Goal: Task Accomplishment & Management: Use online tool/utility

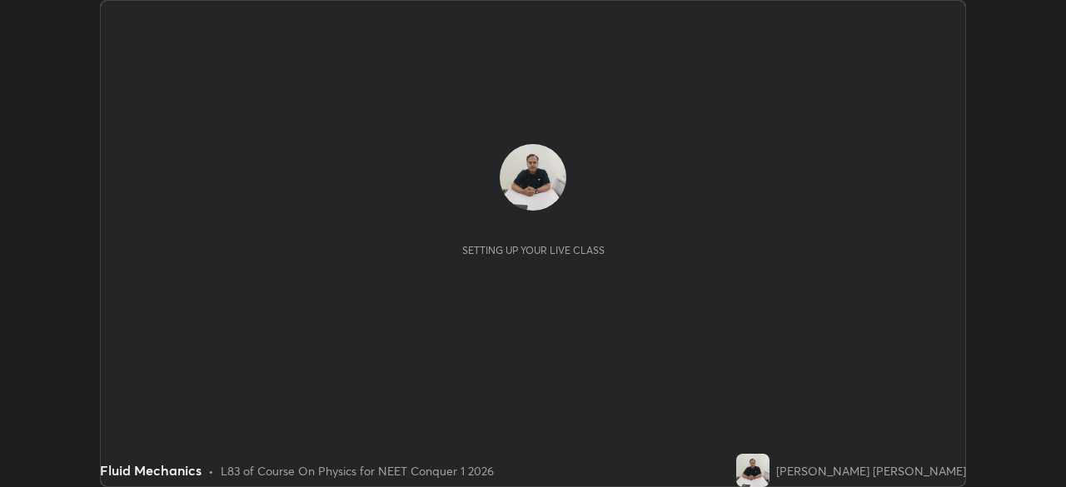
scroll to position [487, 1065]
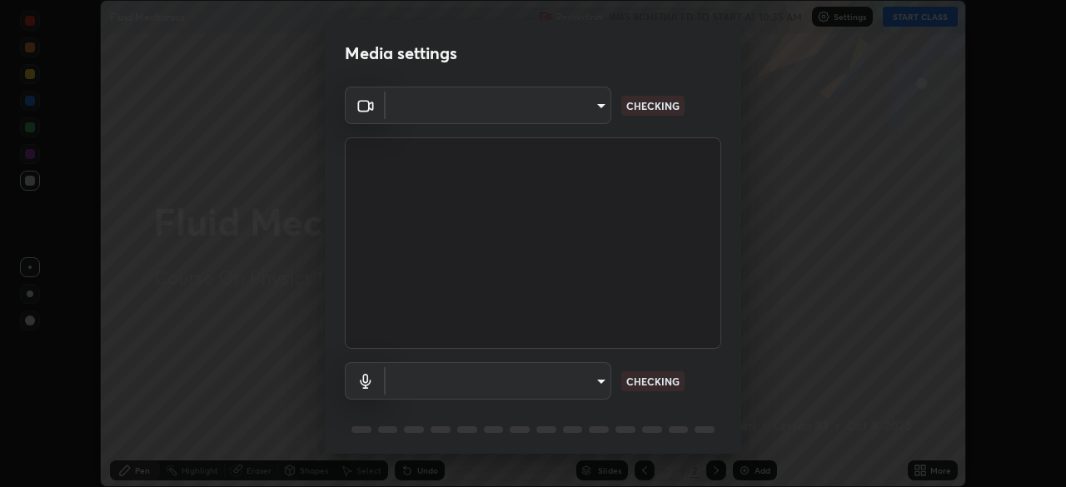
type input "d5d1096bb91751ddbc4e14a102c0e37309a205399cb77019be1f1076424a97fc"
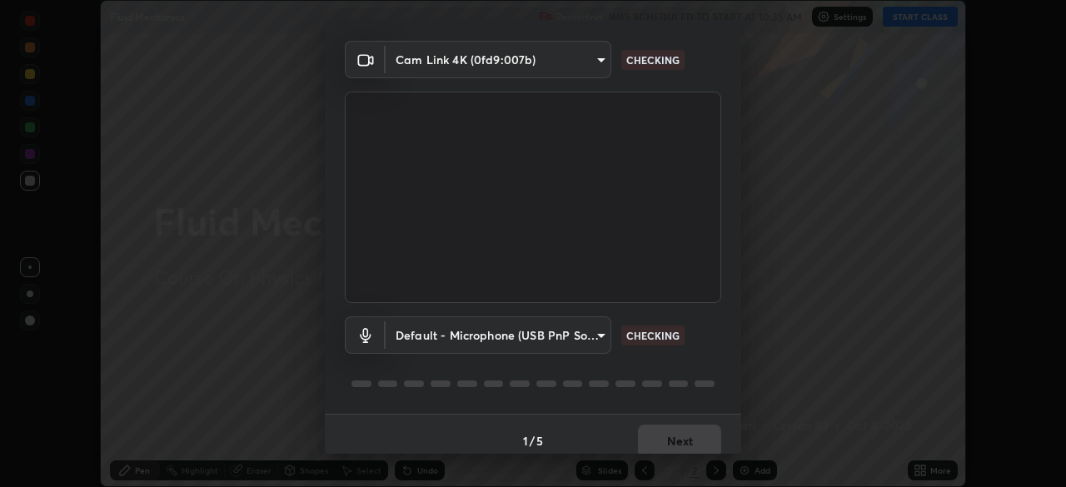
scroll to position [47, 0]
click at [600, 334] on body "Erase all Fluid Mechanics Recording WAS SCHEDULED TO START AT 10:35 AM Settings…" at bounding box center [533, 243] width 1066 height 487
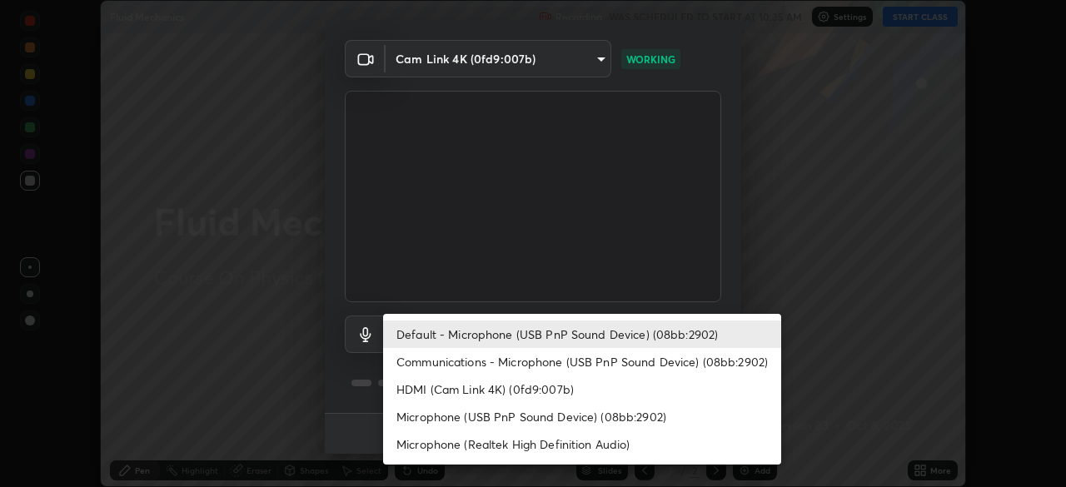
click at [685, 361] on li "Communications - Microphone (USB PnP Sound Device) (08bb:2902)" at bounding box center [582, 361] width 398 height 27
type input "communications"
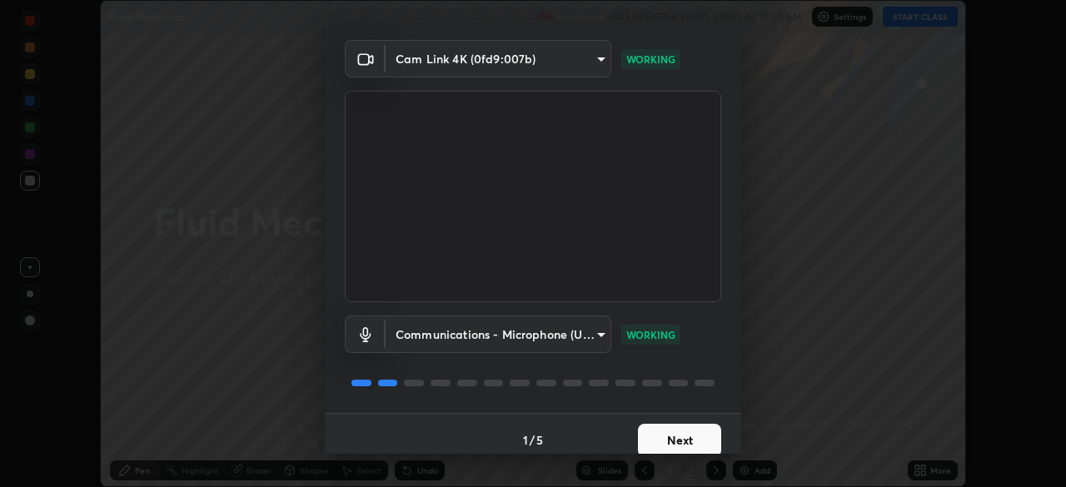
click at [690, 441] on button "Next" at bounding box center [679, 440] width 83 height 33
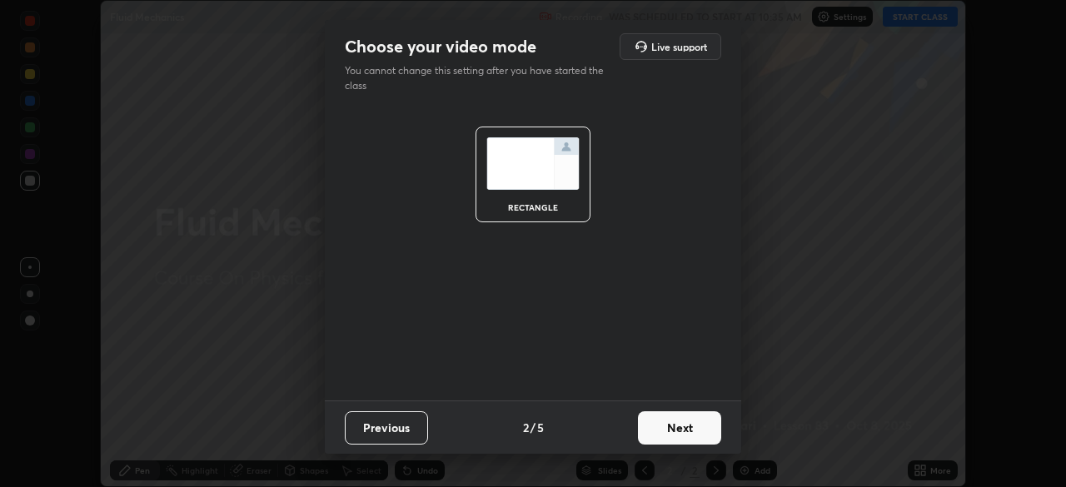
click at [694, 441] on button "Next" at bounding box center [679, 427] width 83 height 33
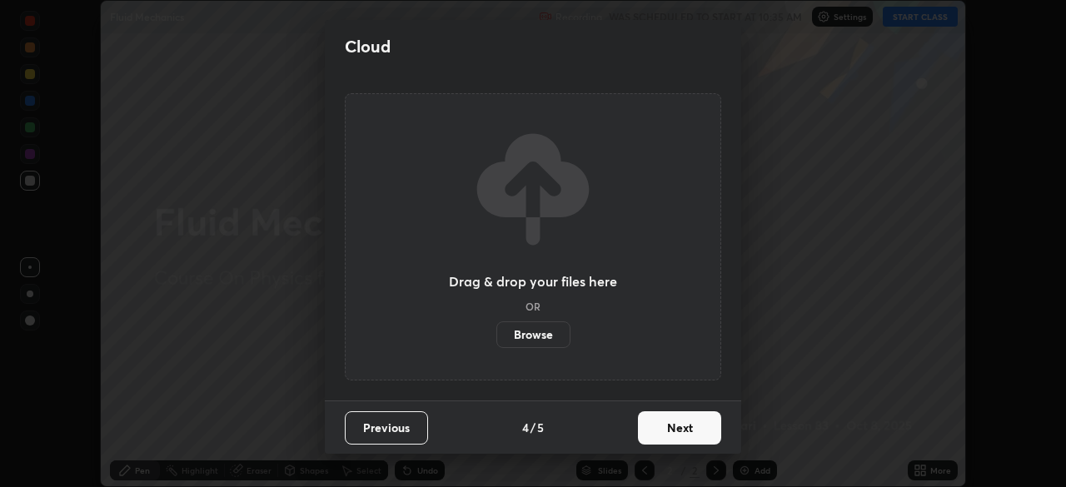
click at [703, 433] on button "Next" at bounding box center [679, 427] width 83 height 33
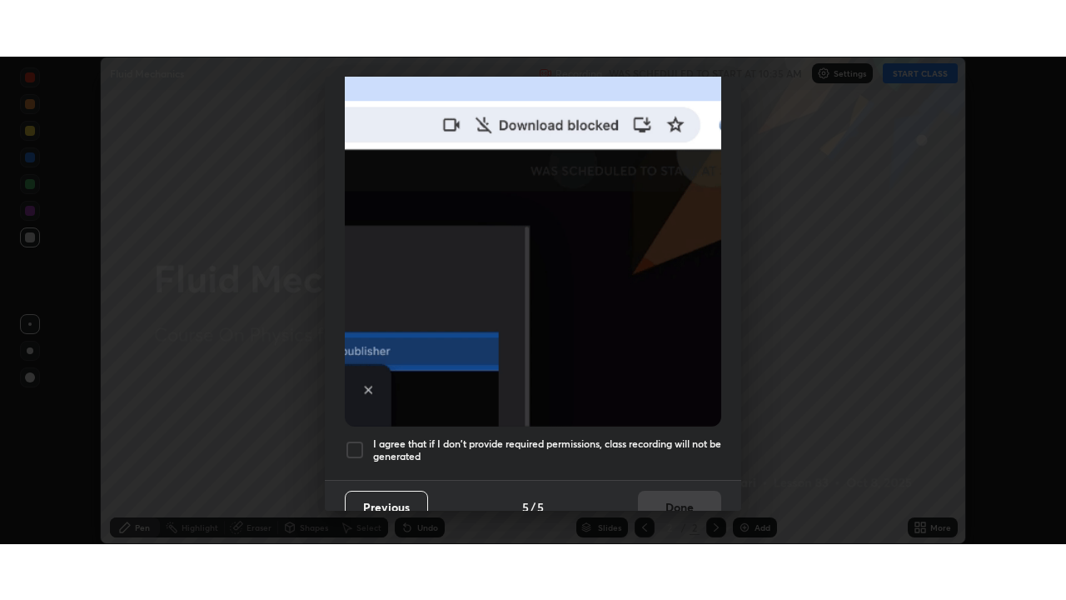
scroll to position [399, 0]
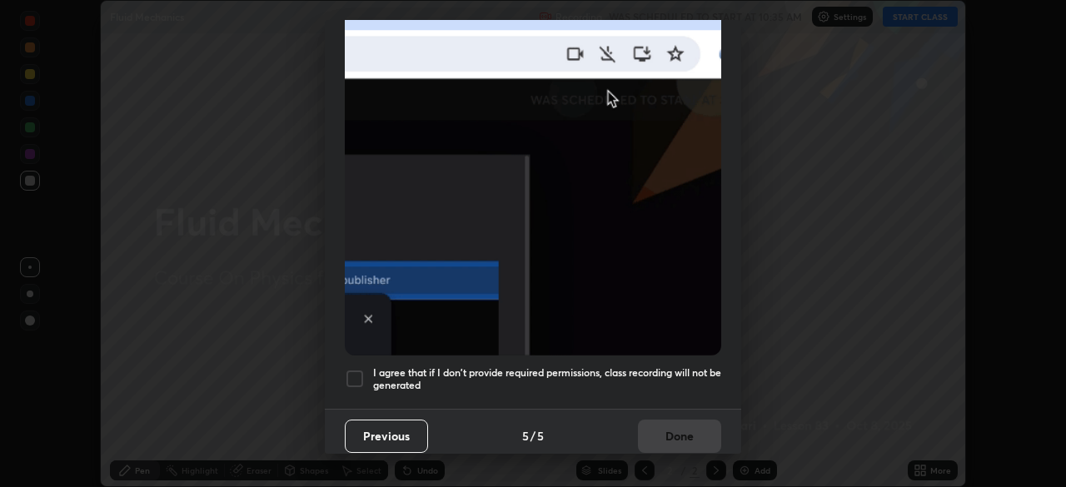
click at [690, 371] on h5 "I agree that if I don't provide required permissions, class recording will not …" at bounding box center [547, 379] width 348 height 26
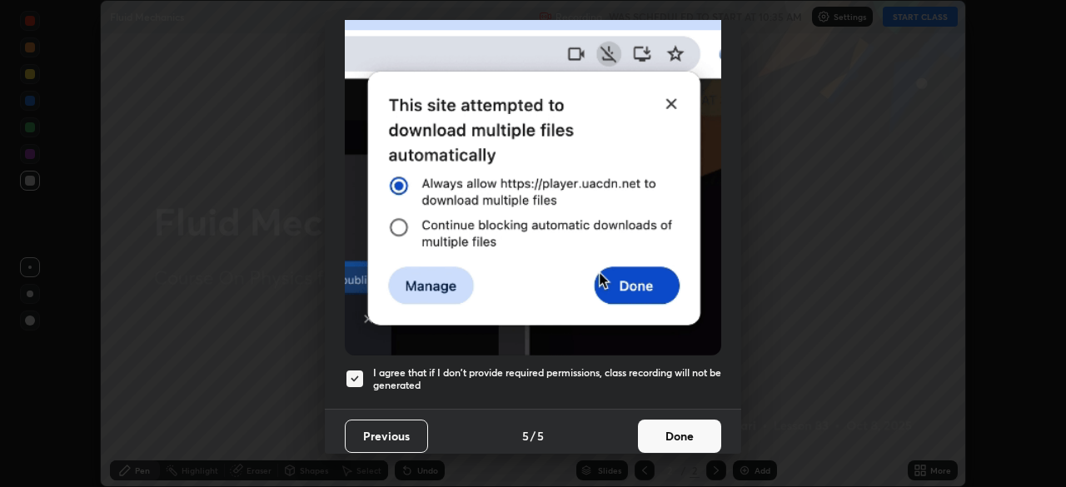
click at [694, 425] on button "Done" at bounding box center [679, 436] width 83 height 33
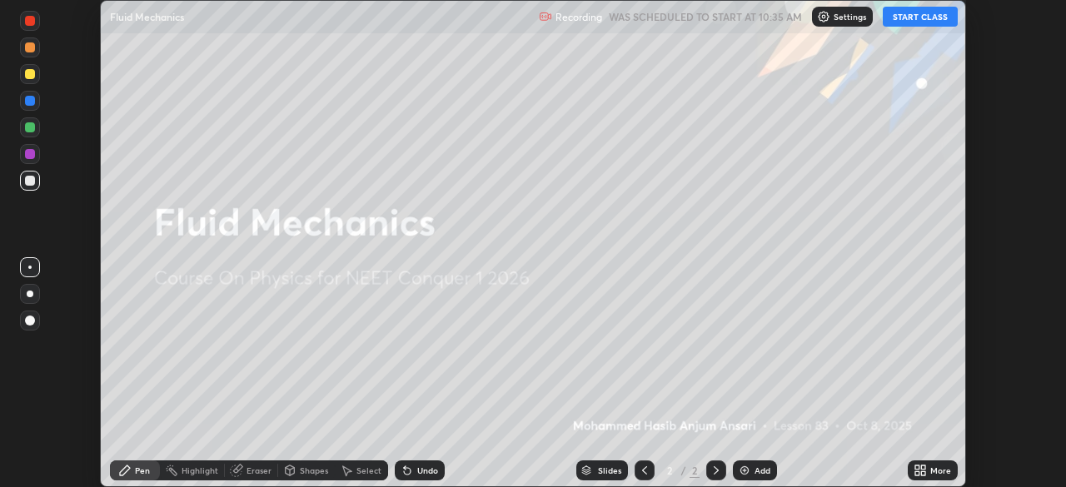
click at [920, 22] on button "START CLASS" at bounding box center [920, 17] width 75 height 20
click at [923, 465] on icon at bounding box center [923, 467] width 4 height 4
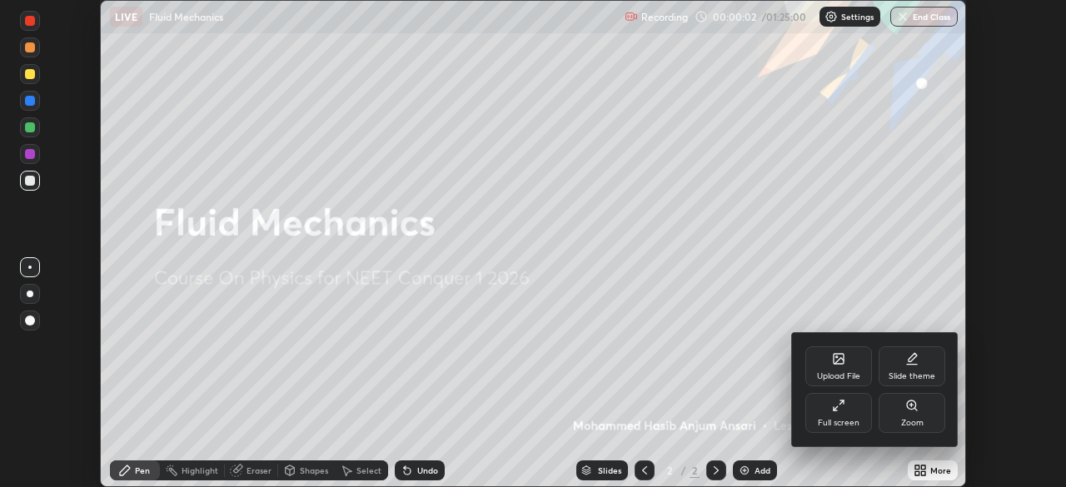
click at [848, 410] on div "Full screen" at bounding box center [838, 413] width 67 height 40
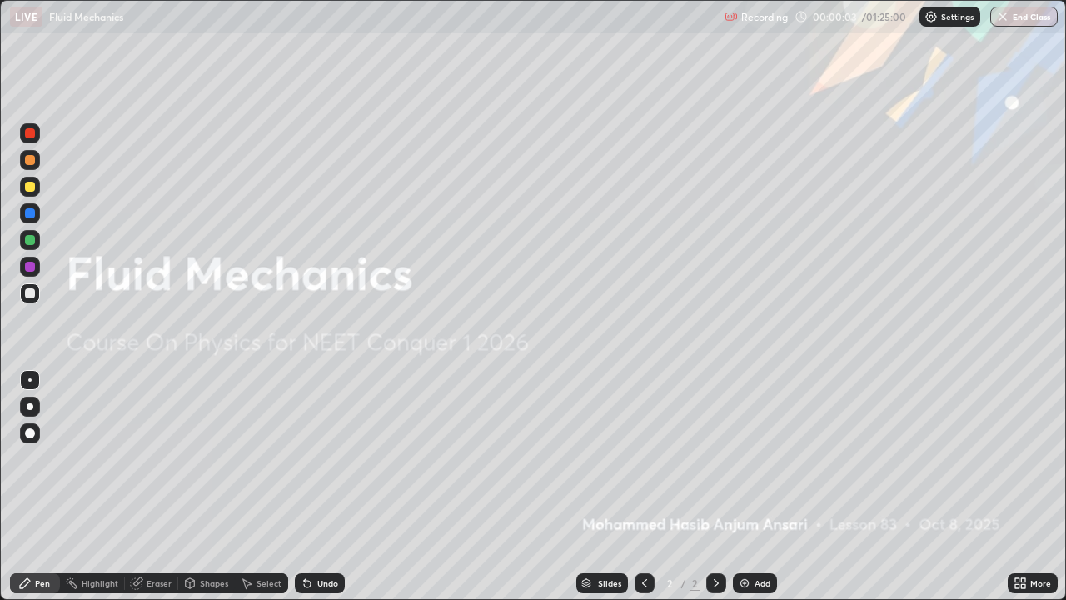
scroll to position [600, 1066]
click at [741, 486] on img at bounding box center [744, 582] width 13 height 13
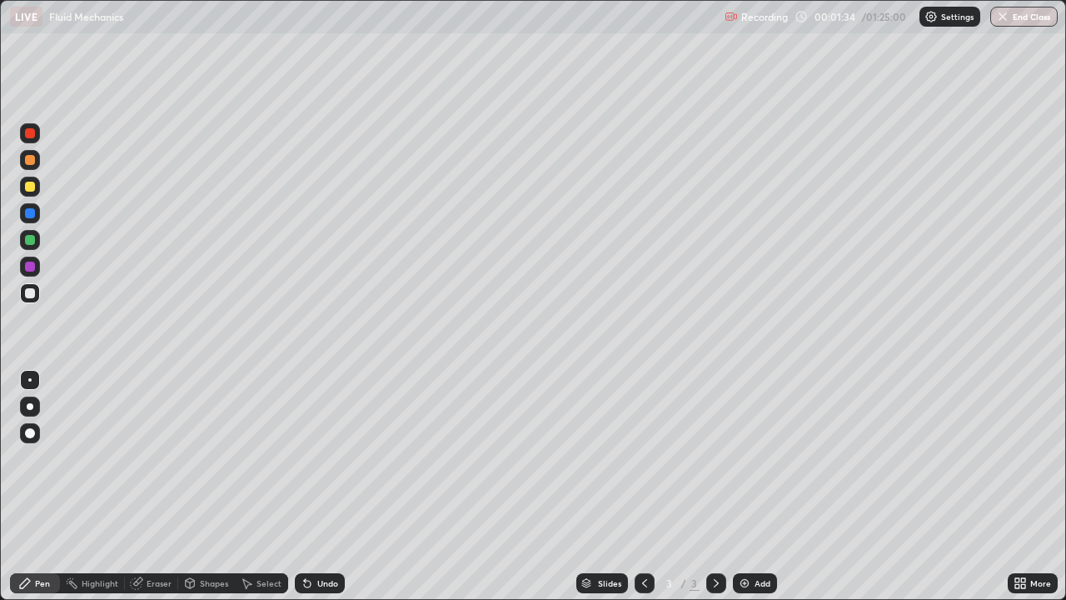
click at [31, 136] on div at bounding box center [30, 133] width 10 height 10
click at [32, 407] on div at bounding box center [30, 406] width 7 height 7
click at [32, 294] on div at bounding box center [30, 293] width 10 height 10
click at [326, 486] on div "Undo" at bounding box center [327, 583] width 21 height 8
click at [329, 486] on div "Undo" at bounding box center [327, 583] width 21 height 8
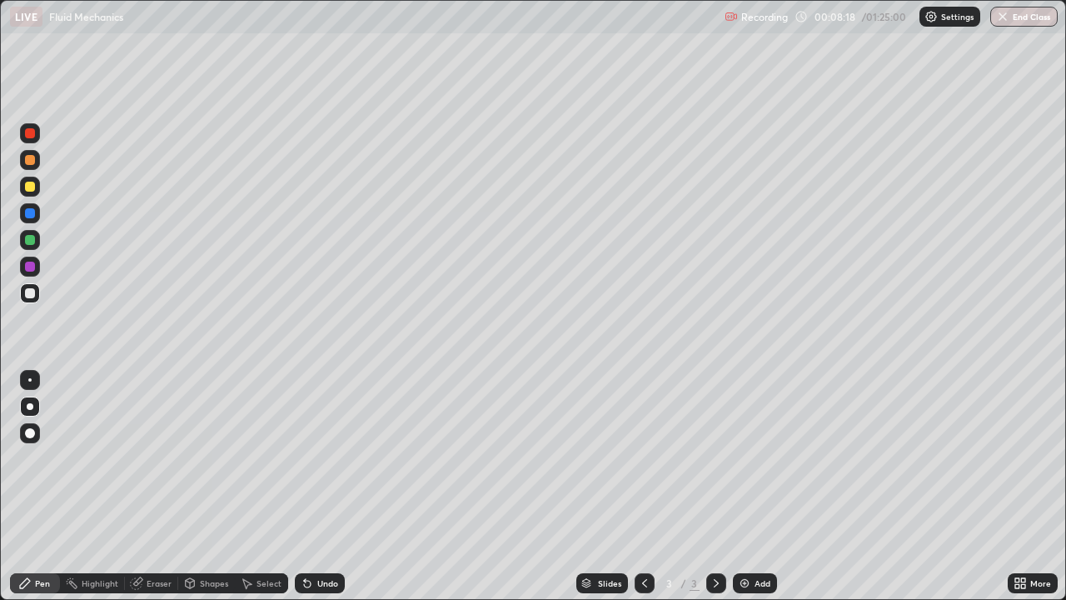
click at [262, 486] on div "Select" at bounding box center [268, 583] width 25 height 8
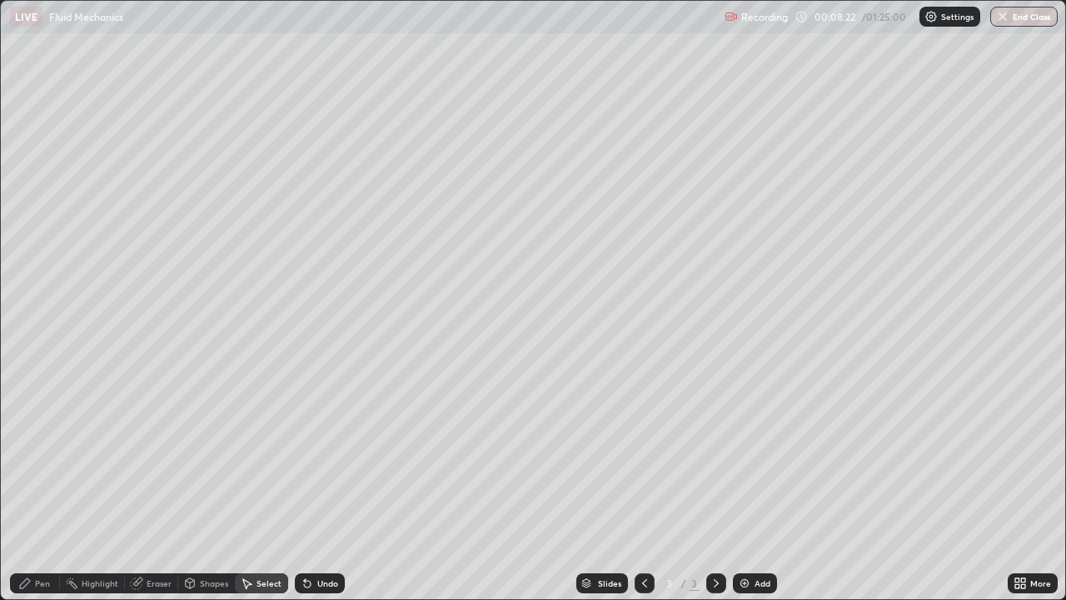
click at [156, 486] on div "Eraser" at bounding box center [159, 583] width 25 height 8
click at [738, 486] on img at bounding box center [744, 582] width 13 height 13
click at [42, 486] on div "Pen" at bounding box center [42, 583] width 15 height 8
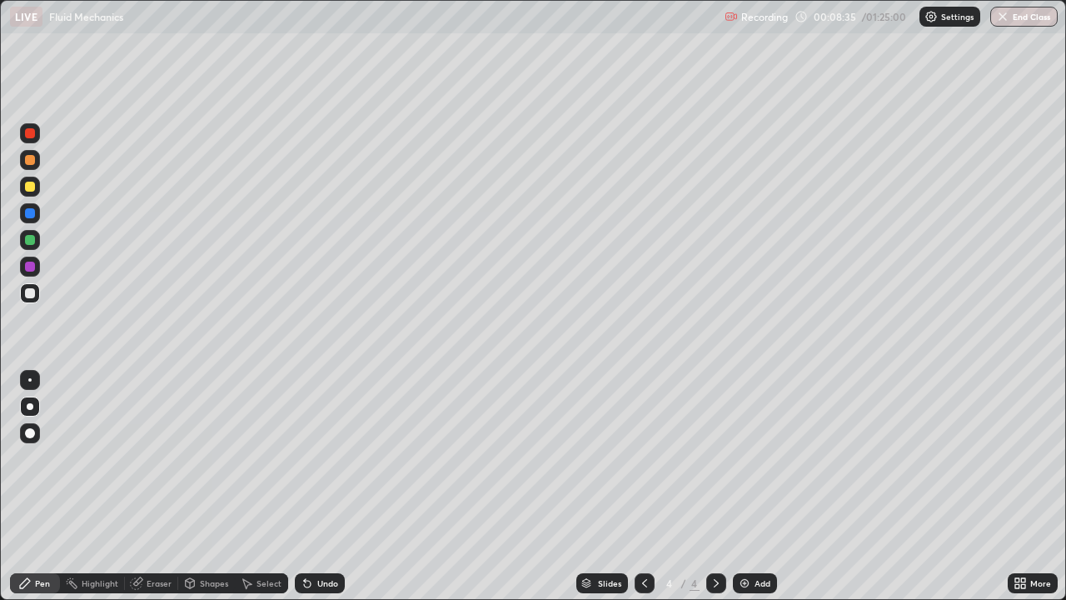
click at [31, 269] on div at bounding box center [30, 266] width 10 height 10
click at [332, 486] on div "Undo" at bounding box center [327, 583] width 21 height 8
click at [329, 486] on div "Undo" at bounding box center [327, 583] width 21 height 8
click at [37, 293] on div at bounding box center [30, 293] width 20 height 20
click at [31, 266] on div at bounding box center [30, 266] width 10 height 10
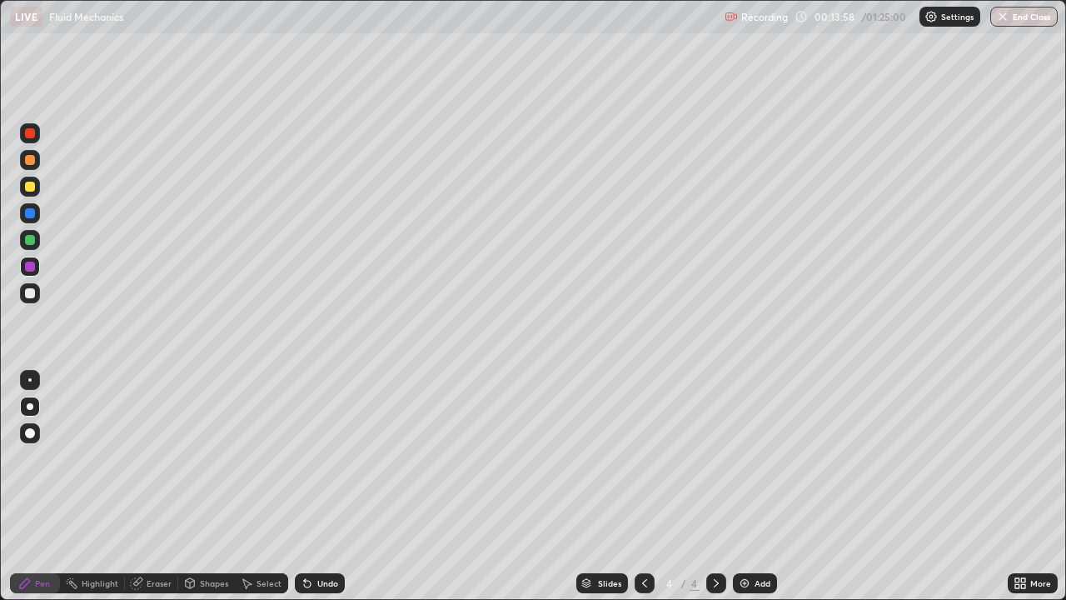
click at [748, 486] on img at bounding box center [744, 582] width 13 height 13
click at [326, 486] on div "Undo" at bounding box center [327, 583] width 21 height 8
click at [34, 140] on div at bounding box center [30, 133] width 20 height 20
click at [29, 409] on div at bounding box center [30, 406] width 7 height 7
click at [321, 486] on div "Undo" at bounding box center [327, 583] width 21 height 8
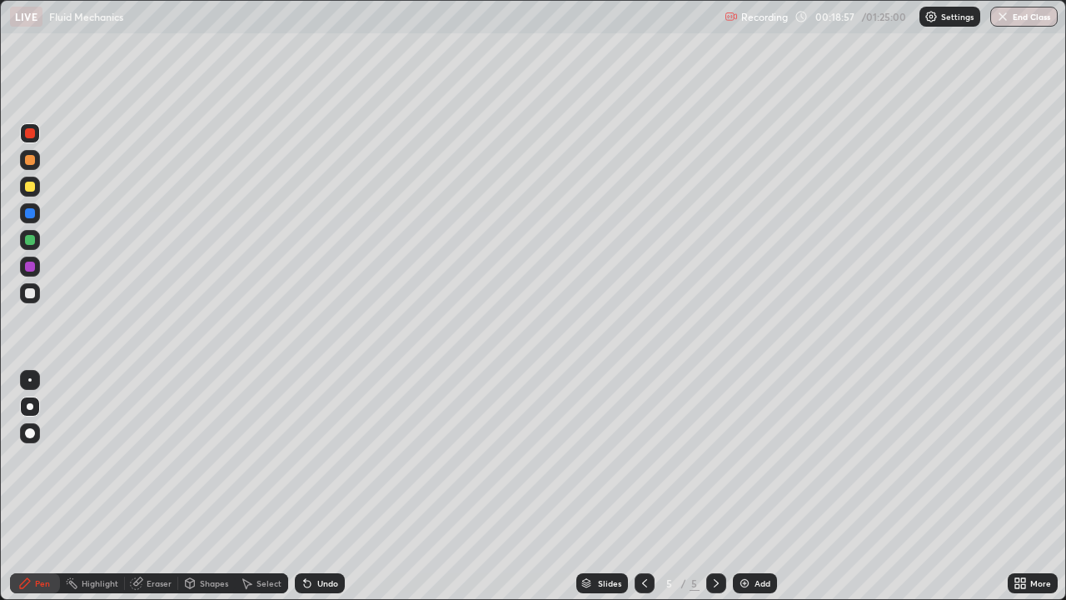
click at [321, 486] on div "Undo" at bounding box center [327, 583] width 21 height 8
click at [323, 486] on div "Undo" at bounding box center [327, 583] width 21 height 8
click at [320, 486] on div "Undo" at bounding box center [327, 583] width 21 height 8
click at [318, 486] on div "Undo" at bounding box center [327, 583] width 21 height 8
click at [30, 293] on div at bounding box center [30, 293] width 10 height 10
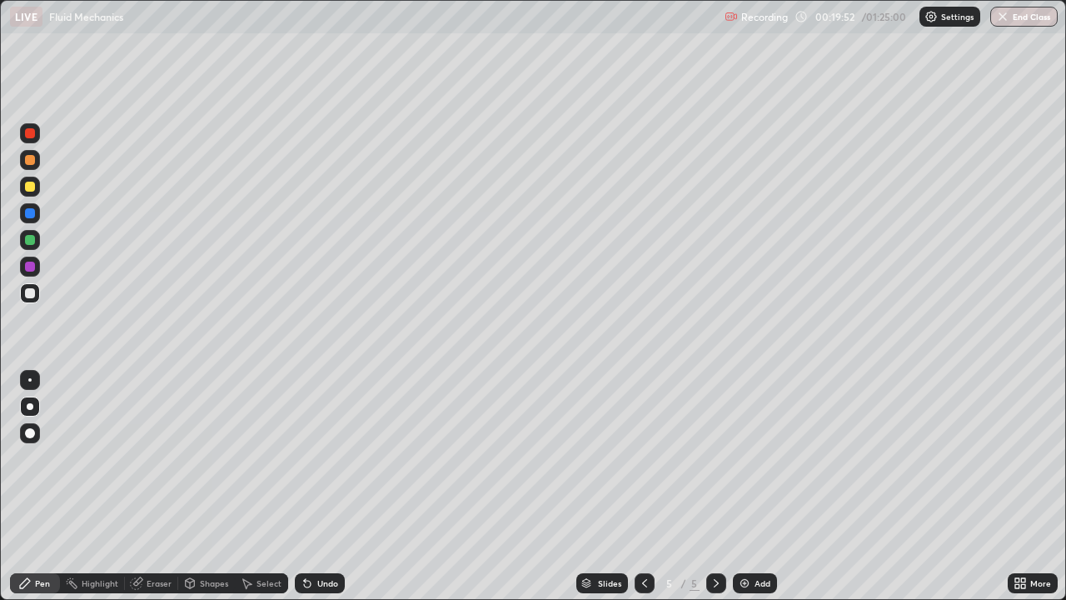
click at [331, 486] on div "Undo" at bounding box center [327, 583] width 21 height 8
click at [328, 486] on div "Undo" at bounding box center [327, 583] width 21 height 8
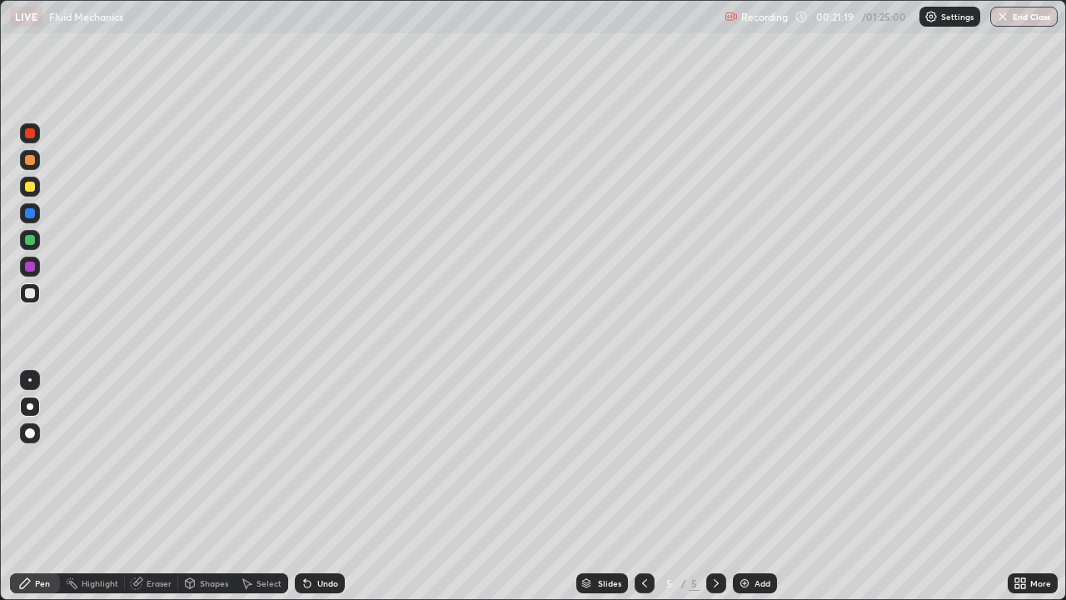
click at [162, 486] on div "Eraser" at bounding box center [159, 583] width 25 height 8
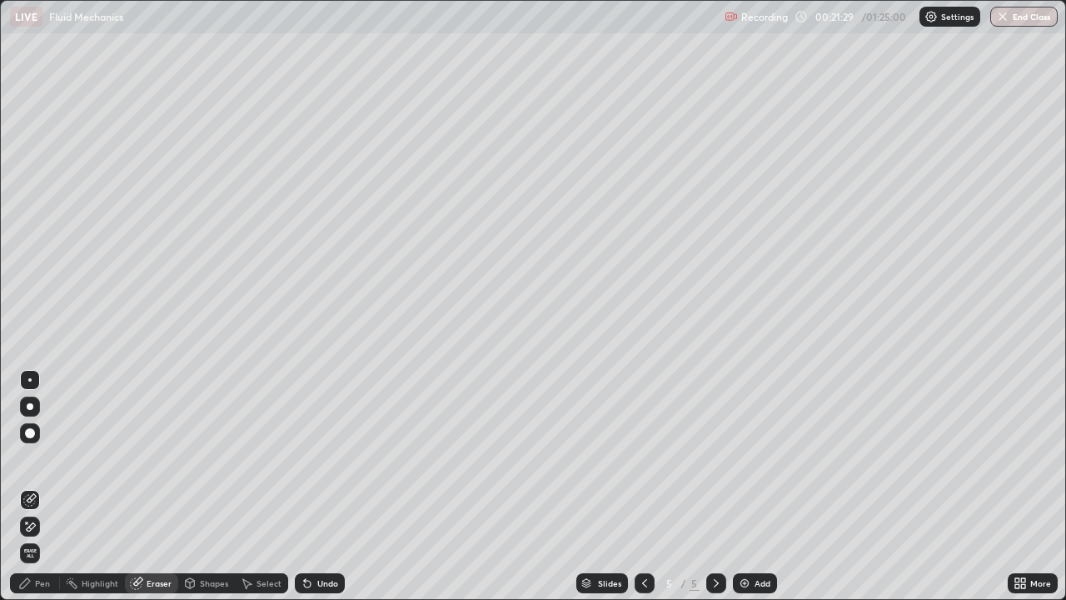
click at [46, 486] on div "Pen" at bounding box center [42, 583] width 15 height 8
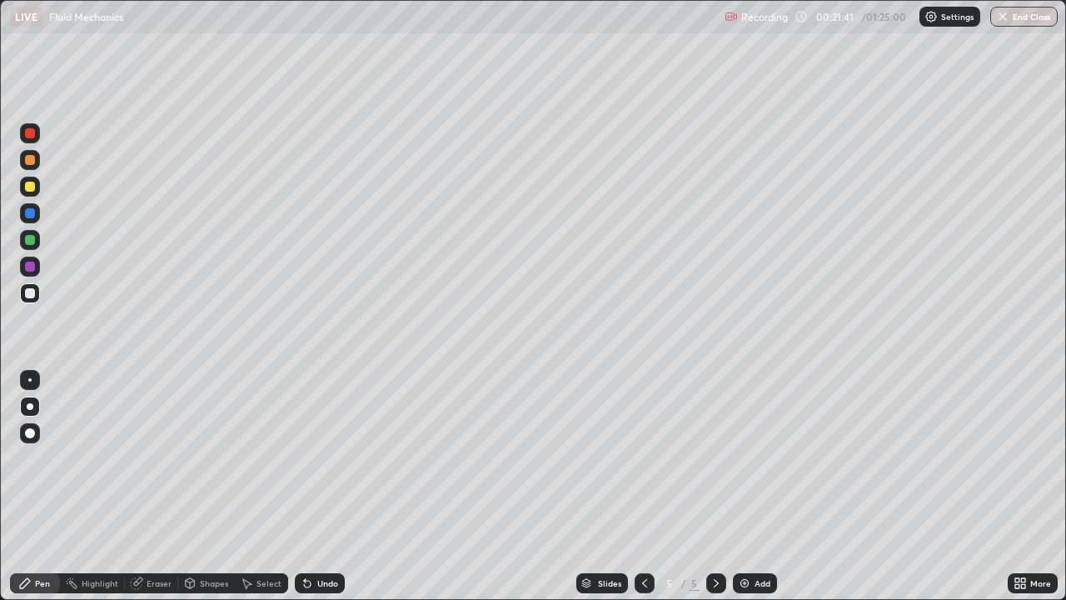
click at [331, 486] on div "Undo" at bounding box center [327, 583] width 21 height 8
click at [323, 486] on div "Undo" at bounding box center [327, 583] width 21 height 8
click at [739, 486] on img at bounding box center [744, 582] width 13 height 13
click at [640, 486] on icon at bounding box center [644, 582] width 13 height 13
click at [162, 486] on div "Eraser" at bounding box center [159, 583] width 25 height 8
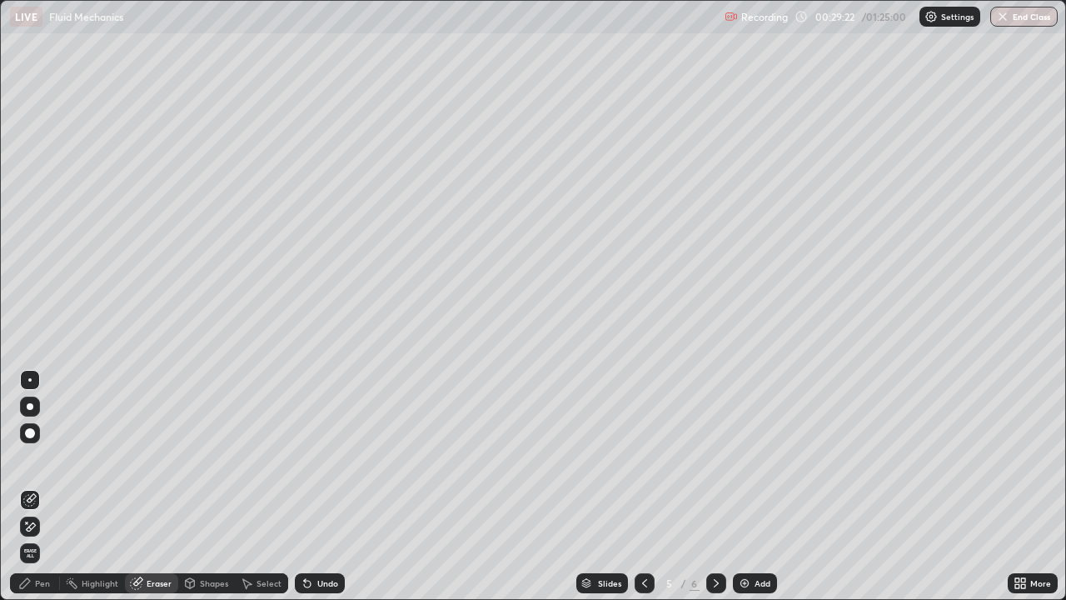
click at [46, 486] on div "Pen" at bounding box center [42, 583] width 15 height 8
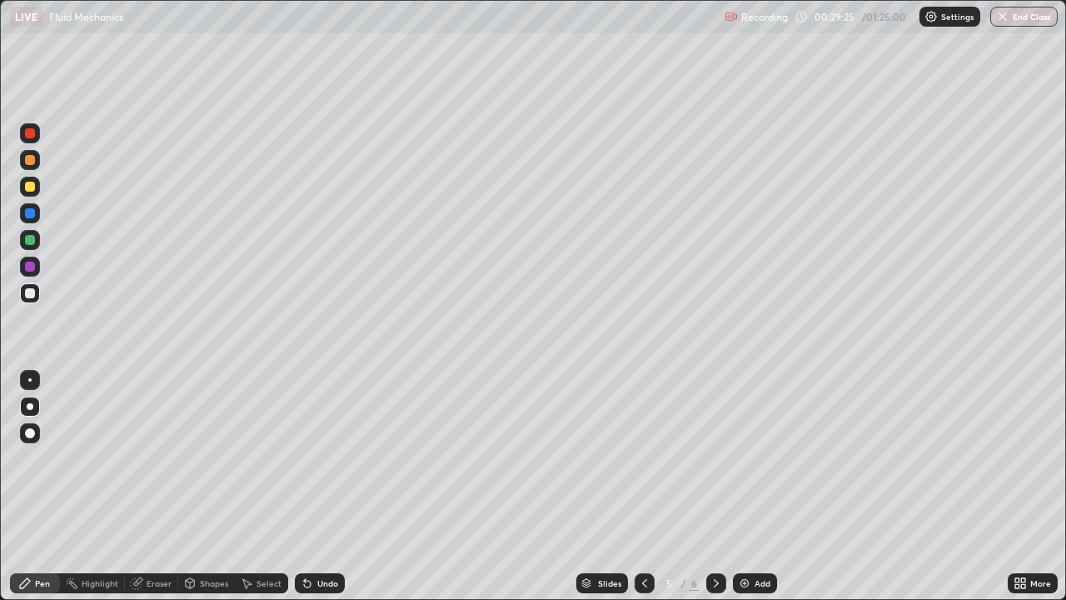
click at [321, 486] on div "Undo" at bounding box center [320, 583] width 50 height 20
click at [326, 486] on div "Undo" at bounding box center [327, 583] width 21 height 8
click at [739, 486] on img at bounding box center [744, 582] width 13 height 13
click at [30, 139] on div at bounding box center [30, 133] width 20 height 20
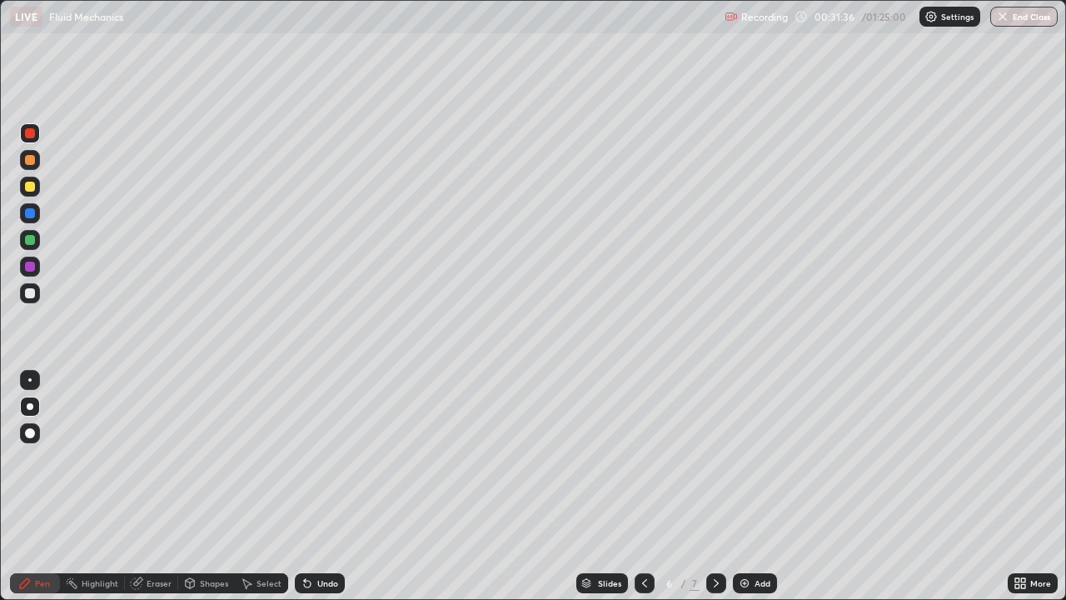
click at [32, 295] on div at bounding box center [30, 293] width 10 height 10
click at [643, 486] on icon at bounding box center [644, 582] width 13 height 13
click at [723, 486] on div at bounding box center [716, 583] width 20 height 20
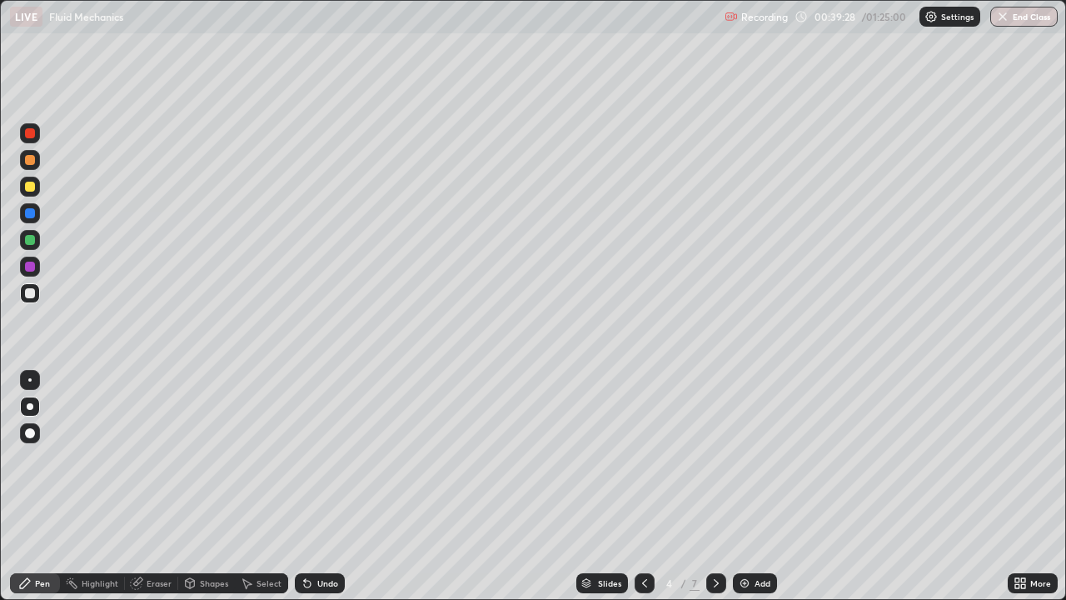
click at [723, 486] on div at bounding box center [716, 583] width 20 height 20
click at [714, 486] on icon at bounding box center [716, 583] width 5 height 8
click at [645, 486] on icon at bounding box center [644, 583] width 5 height 8
click at [174, 486] on div "Eraser" at bounding box center [151, 583] width 53 height 20
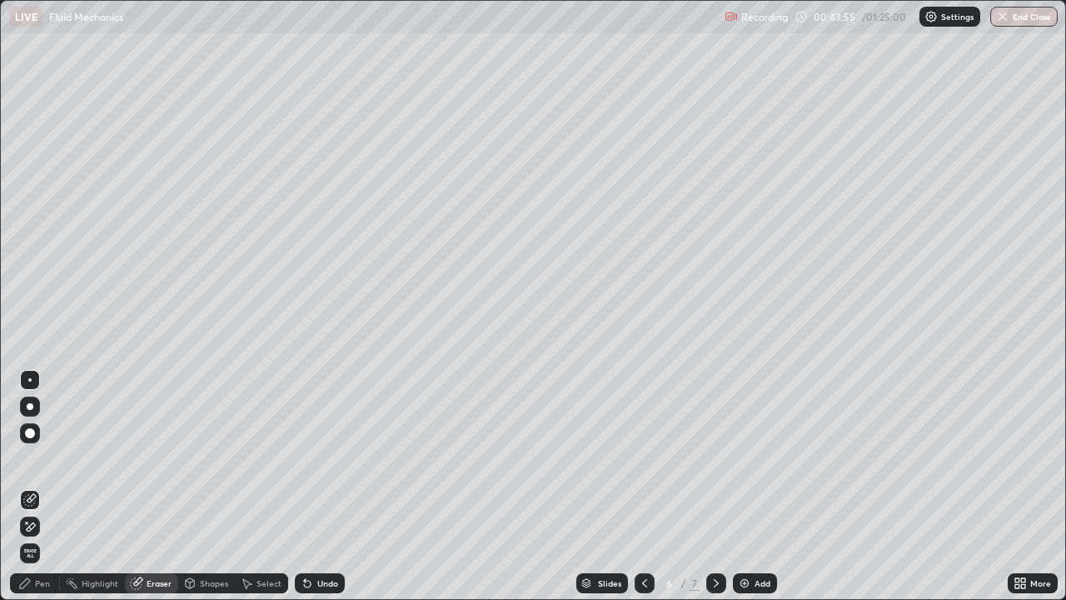
click at [47, 486] on div "Pen" at bounding box center [42, 583] width 15 height 8
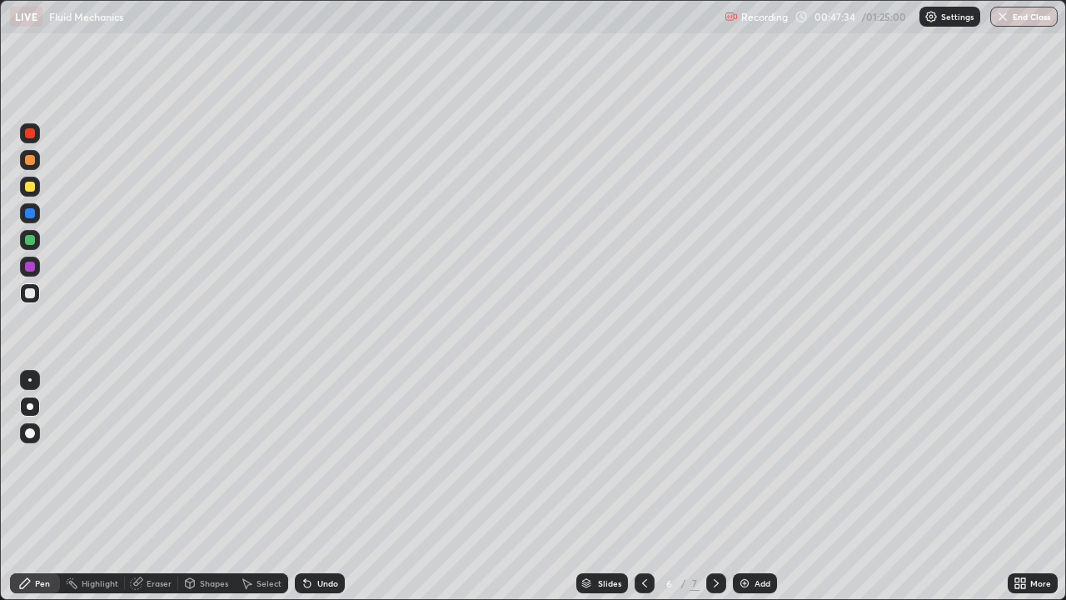
click at [714, 486] on icon at bounding box center [715, 582] width 13 height 13
click at [31, 142] on div at bounding box center [30, 133] width 20 height 20
click at [157, 486] on div "Eraser" at bounding box center [159, 583] width 25 height 8
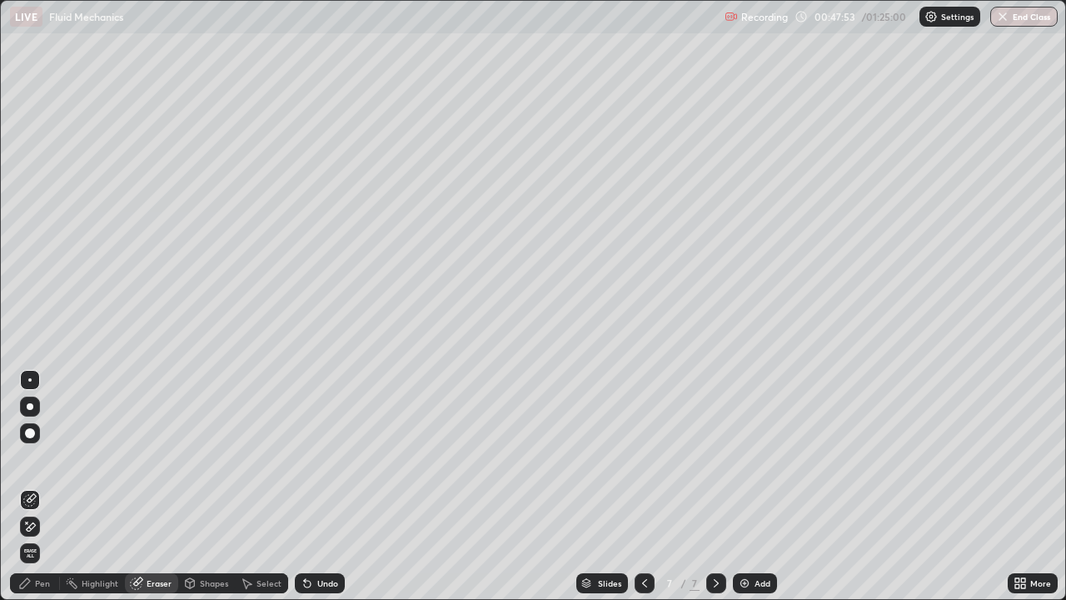
click at [50, 486] on div "Pen" at bounding box center [35, 583] width 50 height 20
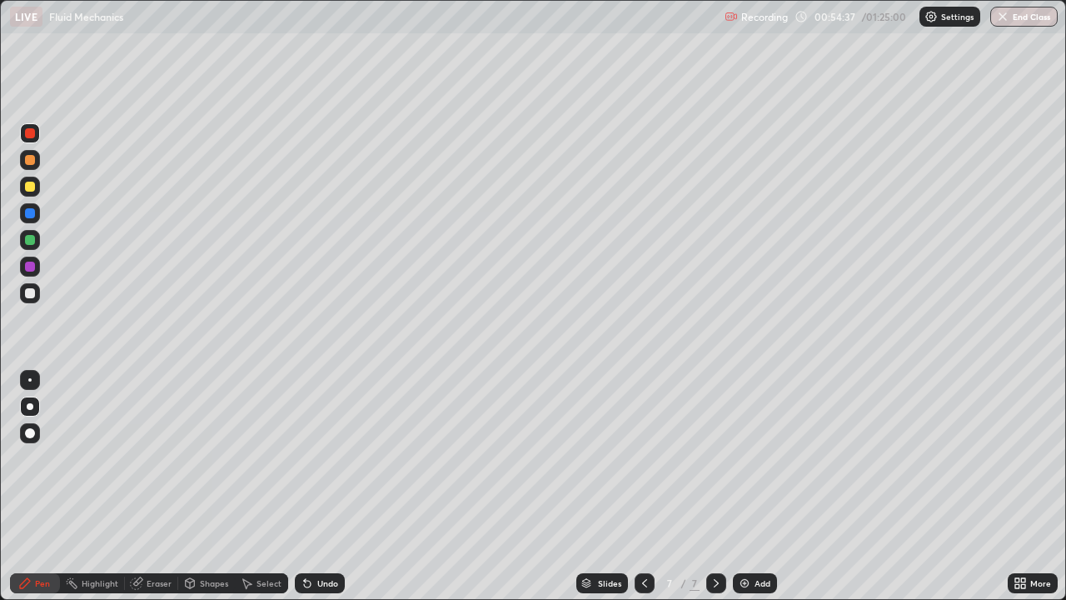
click at [323, 486] on div "Undo" at bounding box center [327, 583] width 21 height 8
click at [36, 292] on div at bounding box center [30, 293] width 20 height 20
click at [331, 486] on div "Undo" at bounding box center [320, 583] width 50 height 20
click at [328, 486] on div "Undo" at bounding box center [327, 583] width 21 height 8
click at [158, 486] on div "Eraser" at bounding box center [159, 583] width 25 height 8
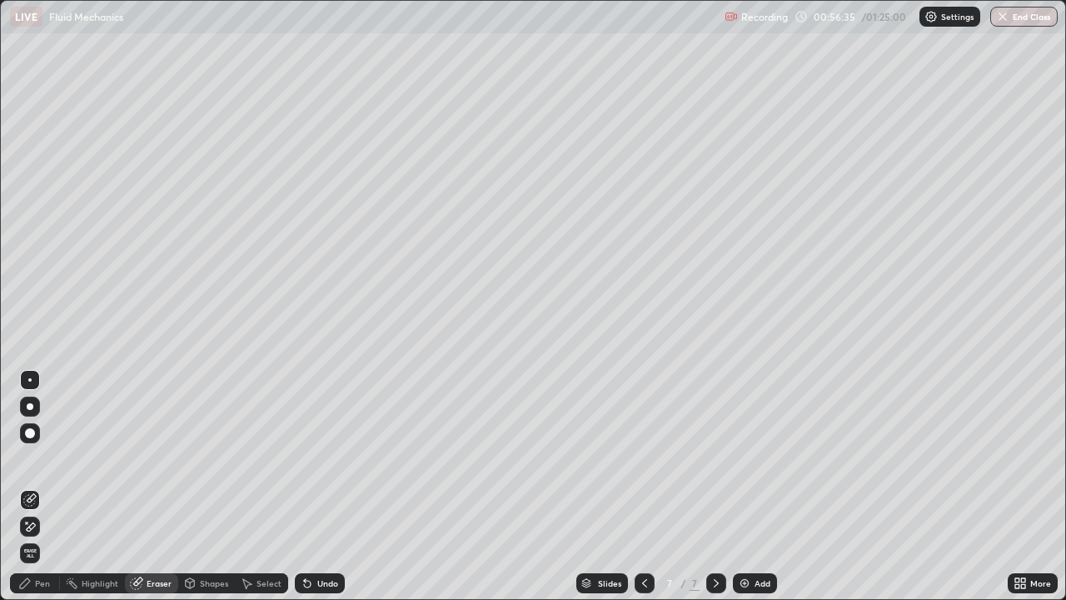
click at [38, 486] on div "Pen" at bounding box center [42, 583] width 15 height 8
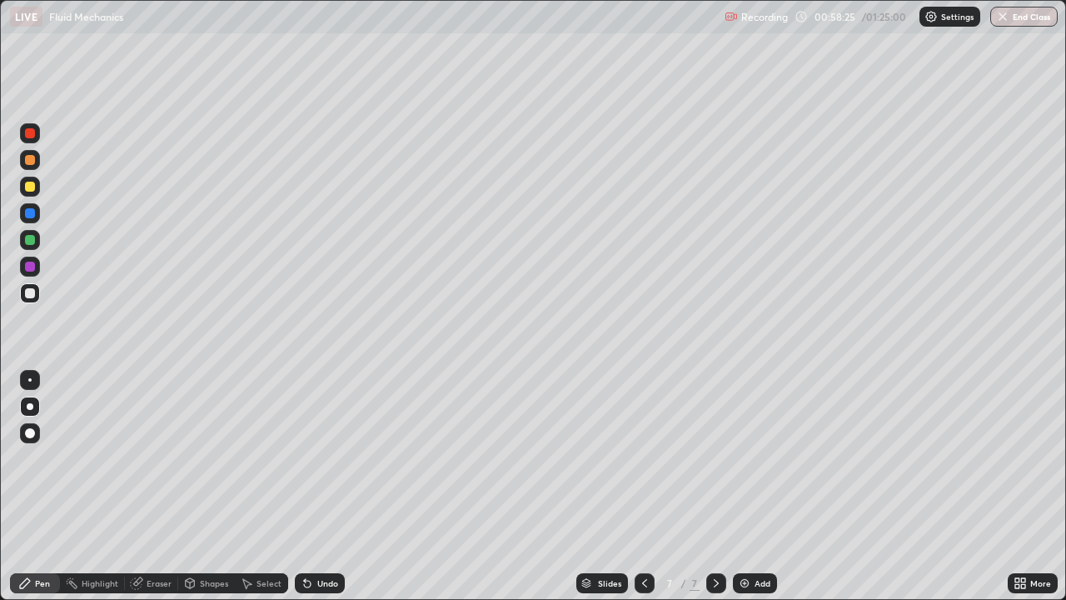
click at [327, 486] on div "Undo" at bounding box center [327, 583] width 21 height 8
click at [317, 486] on div "Undo" at bounding box center [320, 583] width 50 height 20
click at [328, 486] on div "Undo" at bounding box center [327, 583] width 21 height 8
click at [31, 273] on div at bounding box center [30, 266] width 20 height 20
click at [264, 486] on div "Select" at bounding box center [261, 583] width 53 height 20
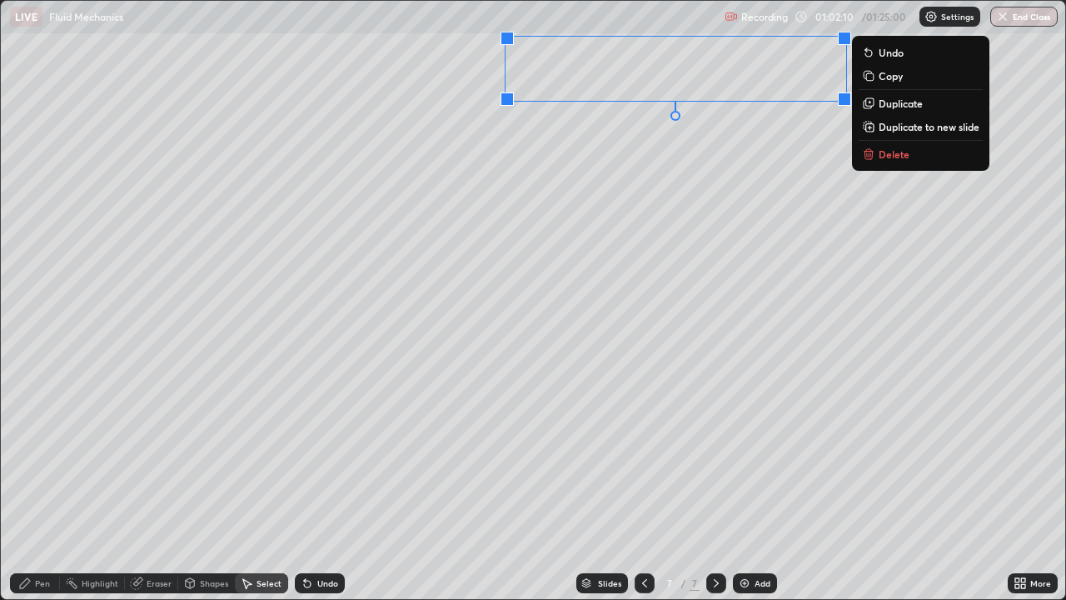
click at [678, 415] on div "0 ° Undo Copy Duplicate Duplicate to new slide Delete" at bounding box center [533, 300] width 1064 height 598
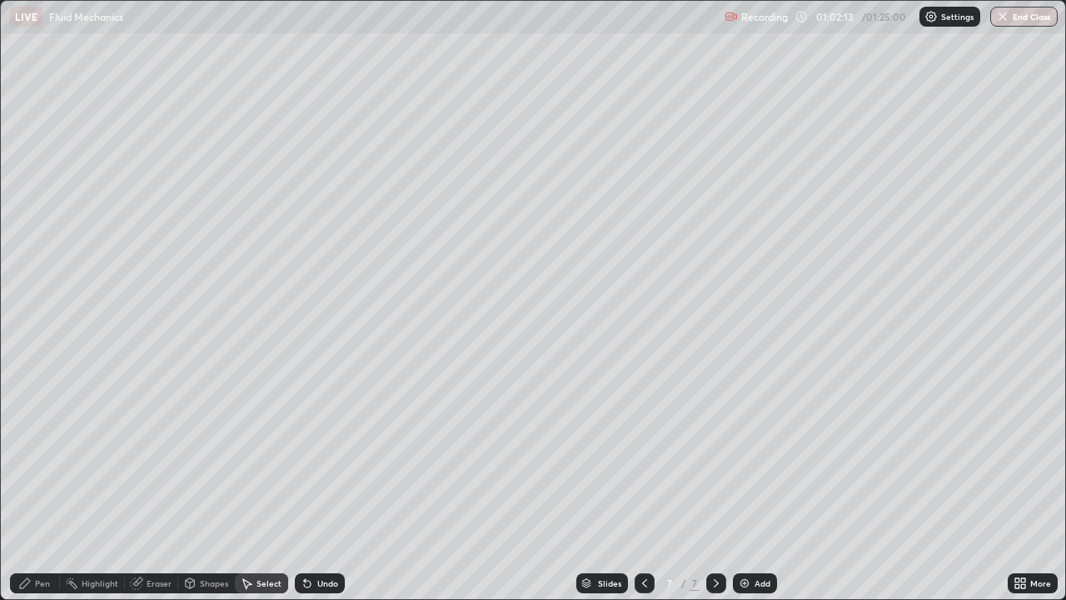
click at [52, 486] on div "Pen" at bounding box center [35, 583] width 50 height 20
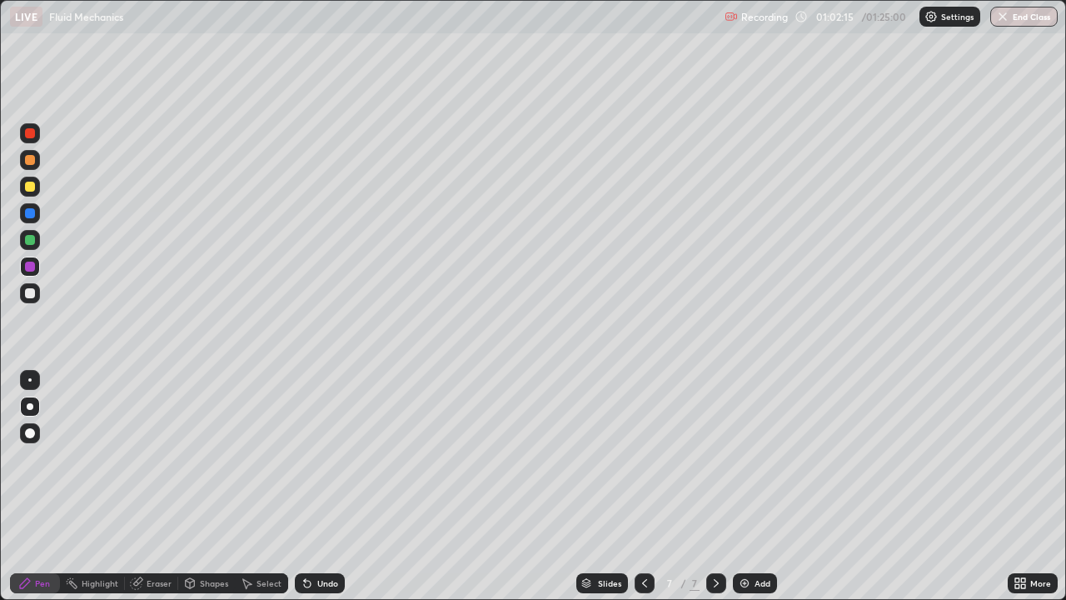
click at [37, 242] on div at bounding box center [30, 240] width 20 height 20
click at [334, 486] on div "Undo" at bounding box center [327, 583] width 21 height 8
click at [743, 486] on img at bounding box center [744, 582] width 13 height 13
click at [30, 138] on div at bounding box center [30, 133] width 20 height 20
click at [32, 289] on div at bounding box center [30, 293] width 10 height 10
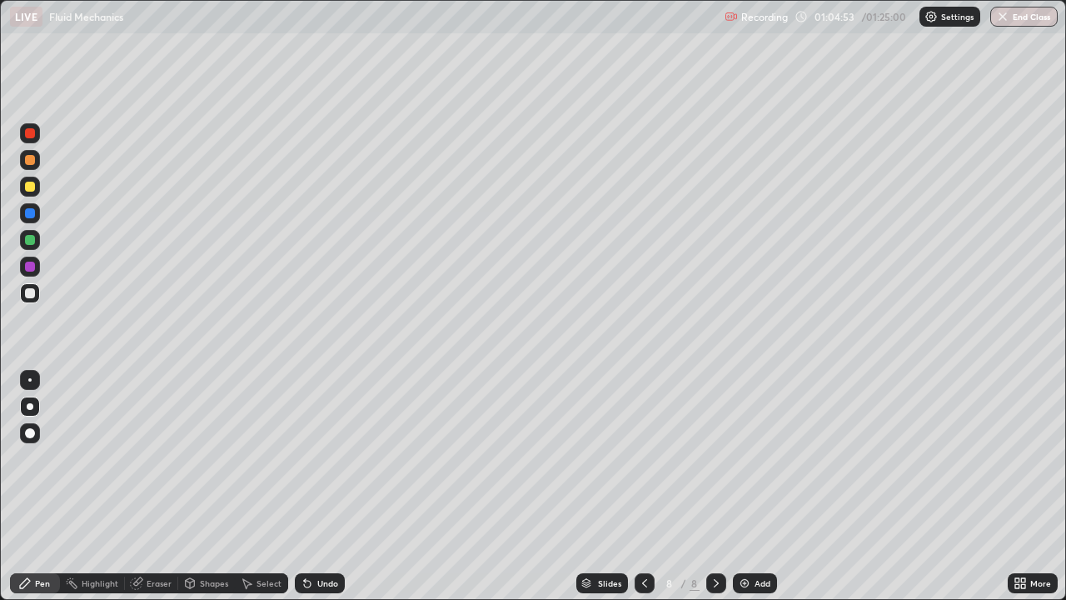
click at [321, 486] on div "Undo" at bounding box center [327, 583] width 21 height 8
click at [317, 486] on div "Undo" at bounding box center [327, 583] width 21 height 8
click at [322, 486] on div "Undo" at bounding box center [327, 583] width 21 height 8
click at [327, 486] on div "Undo" at bounding box center [327, 583] width 21 height 8
click at [323, 486] on div "Undo" at bounding box center [327, 583] width 21 height 8
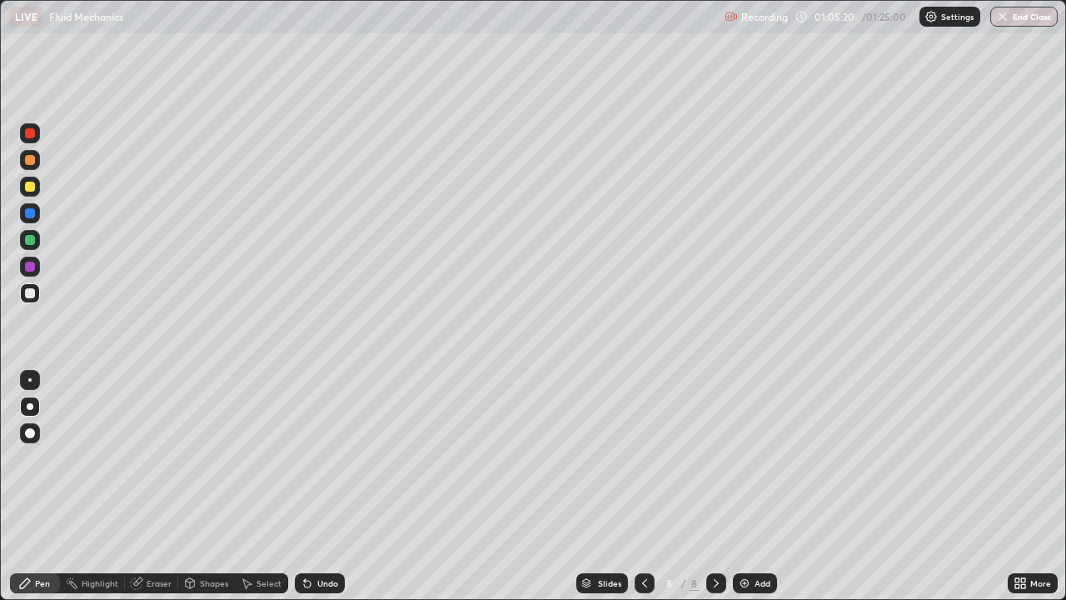
click at [321, 486] on div "Undo" at bounding box center [327, 583] width 21 height 8
click at [322, 486] on div "Undo" at bounding box center [327, 583] width 21 height 8
click at [36, 275] on div at bounding box center [30, 266] width 20 height 20
click at [30, 294] on div at bounding box center [30, 293] width 10 height 10
click at [30, 136] on div at bounding box center [30, 133] width 10 height 10
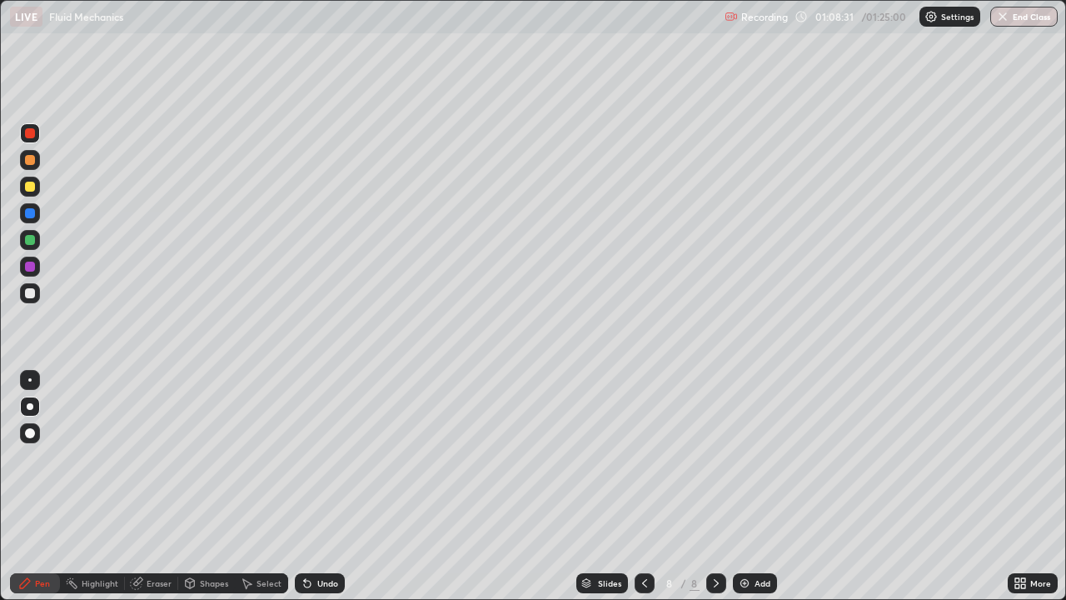
click at [644, 486] on icon at bounding box center [644, 583] width 5 height 8
click at [715, 486] on icon at bounding box center [715, 582] width 13 height 13
click at [714, 486] on icon at bounding box center [715, 582] width 13 height 13
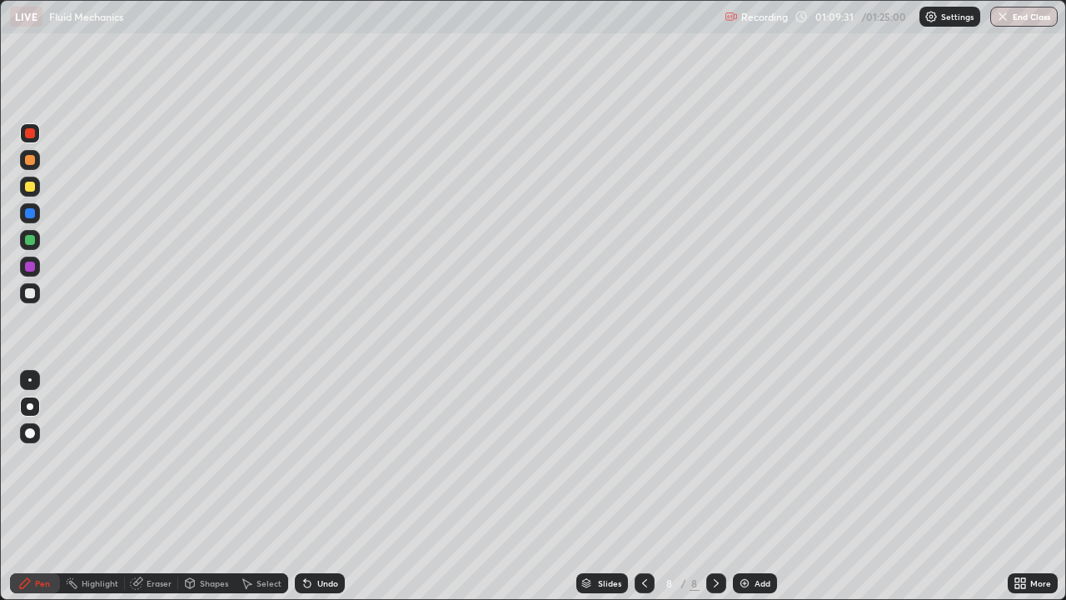
click at [742, 486] on img at bounding box center [744, 582] width 13 height 13
click at [29, 293] on div at bounding box center [30, 293] width 10 height 10
click at [329, 486] on div "Undo" at bounding box center [327, 583] width 21 height 8
click at [321, 486] on div "Undo" at bounding box center [327, 583] width 21 height 8
click at [323, 486] on div "Undo" at bounding box center [327, 583] width 21 height 8
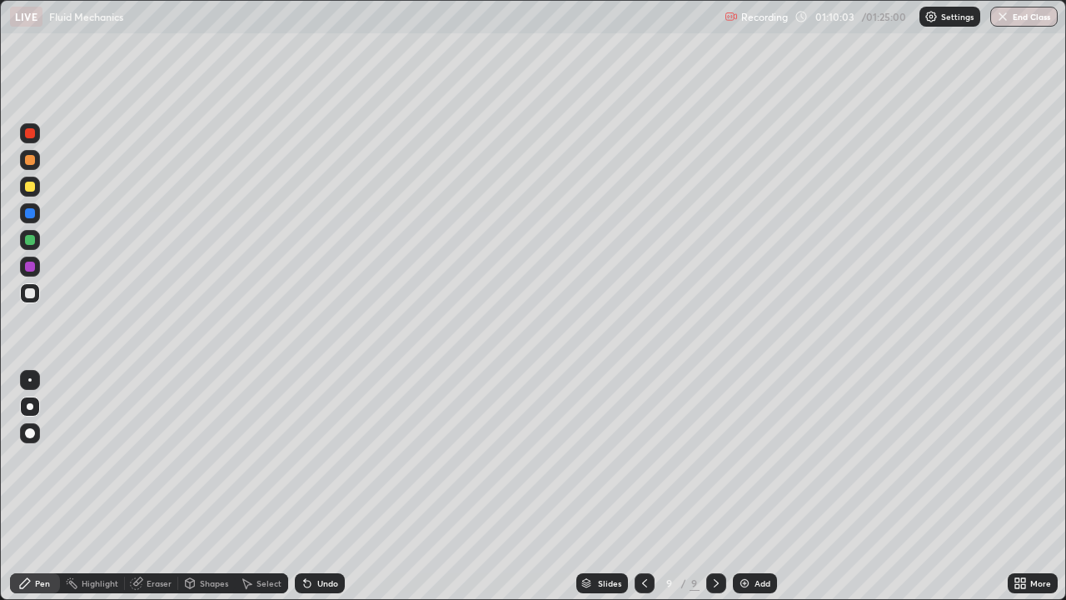
click at [323, 486] on div "Undo" at bounding box center [327, 583] width 21 height 8
click at [322, 486] on div "Undo" at bounding box center [327, 583] width 21 height 8
click at [323, 486] on div "Undo" at bounding box center [327, 583] width 21 height 8
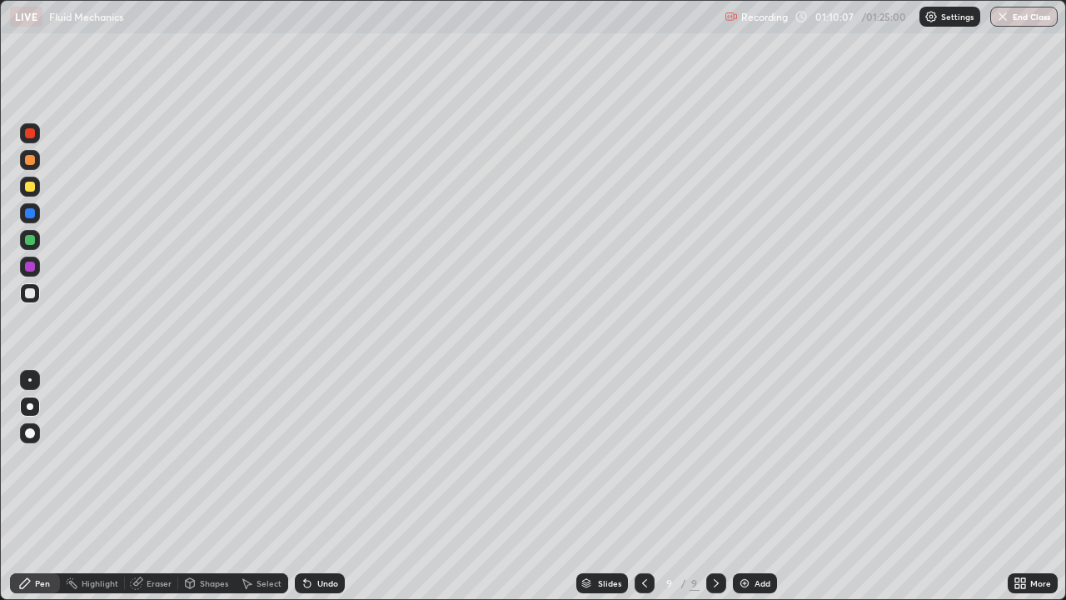
click at [320, 486] on div "Undo" at bounding box center [320, 583] width 50 height 20
click at [319, 486] on div "Undo" at bounding box center [327, 583] width 21 height 8
click at [327, 486] on div "Undo" at bounding box center [327, 583] width 21 height 8
click at [321, 486] on div "Undo" at bounding box center [327, 583] width 21 height 8
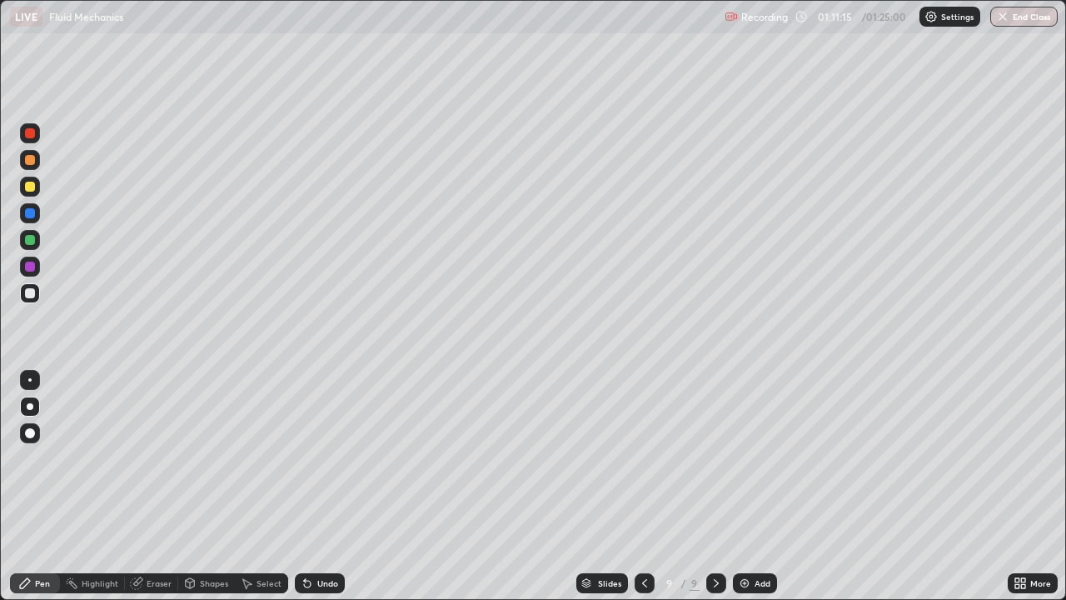
click at [34, 268] on div at bounding box center [30, 266] width 10 height 10
click at [1025, 26] on button "End Class" at bounding box center [1023, 17] width 67 height 20
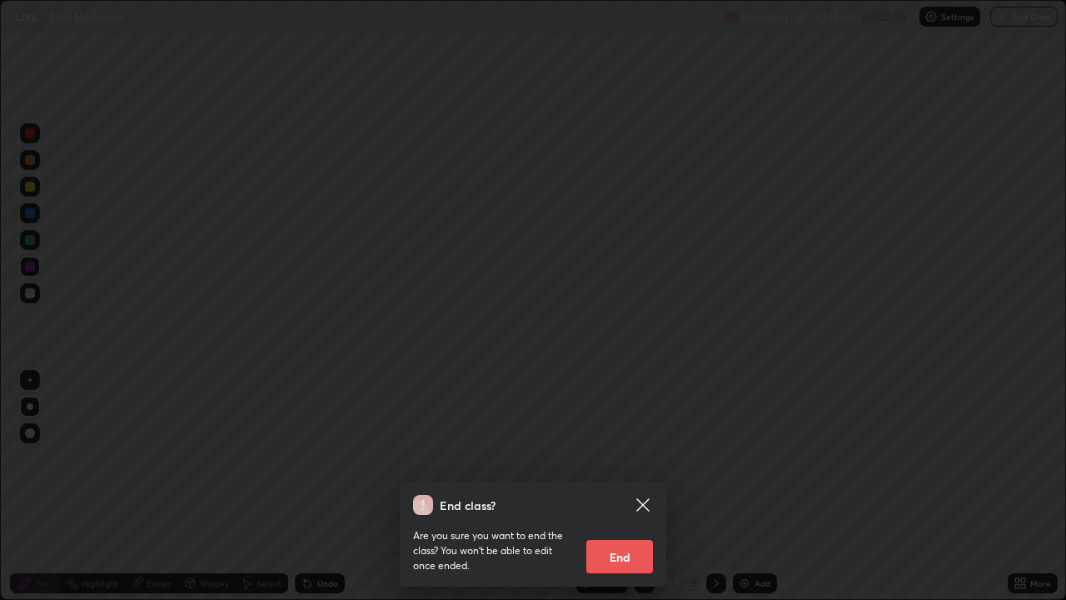
click at [645, 486] on button "End" at bounding box center [619, 556] width 67 height 33
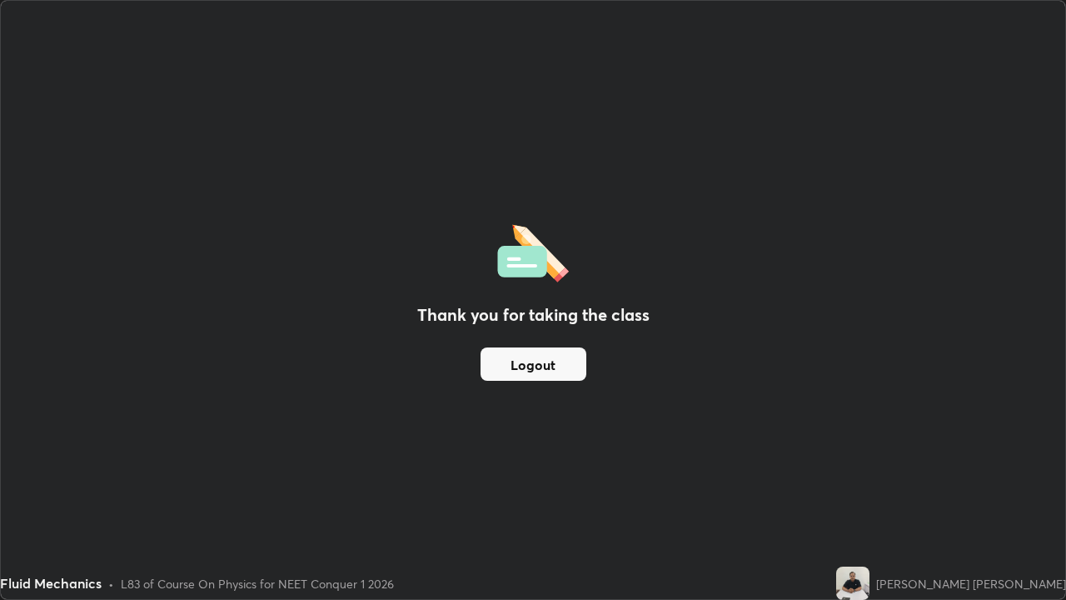
click at [556, 368] on button "Logout" at bounding box center [533, 363] width 106 height 33
click at [549, 366] on button "Logout" at bounding box center [533, 363] width 106 height 33
click at [545, 366] on button "Logout" at bounding box center [533, 363] width 106 height 33
click at [543, 366] on button "Logout" at bounding box center [533, 363] width 106 height 33
